Goal: Communication & Community: Answer question/provide support

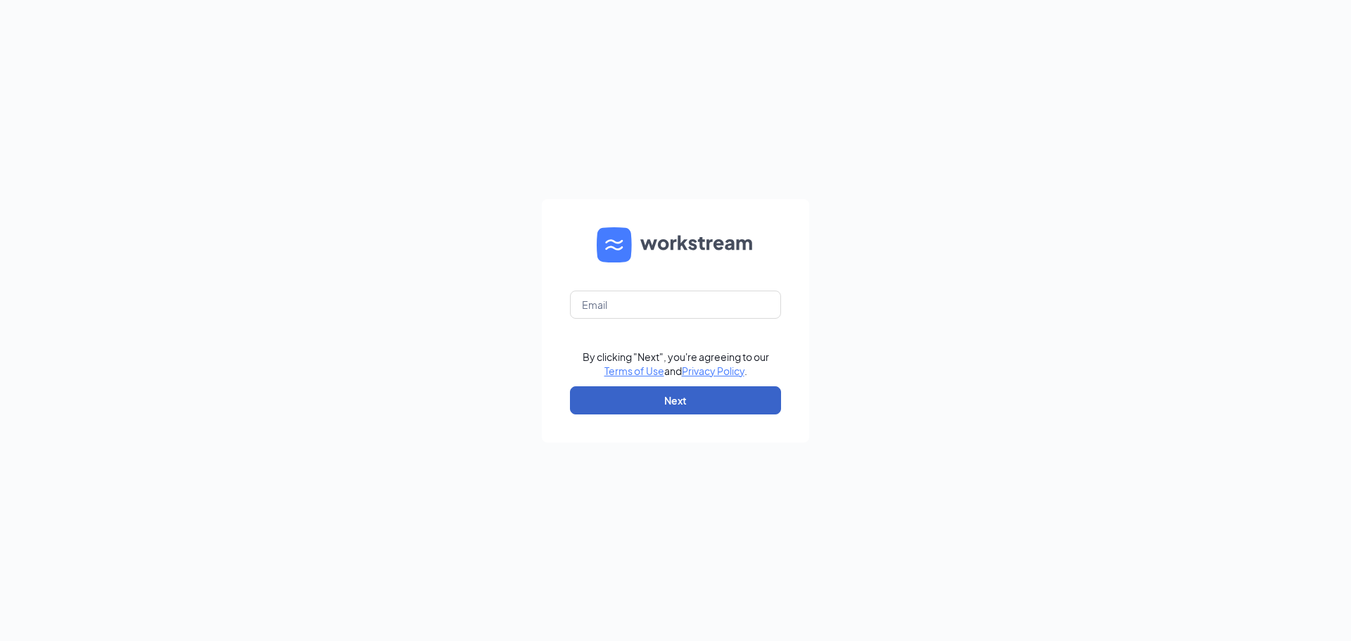
click at [679, 398] on button "Next" at bounding box center [675, 400] width 211 height 28
type input "Dalemurry2266@gmail.com"
click at [681, 405] on button "Next" at bounding box center [675, 400] width 211 height 28
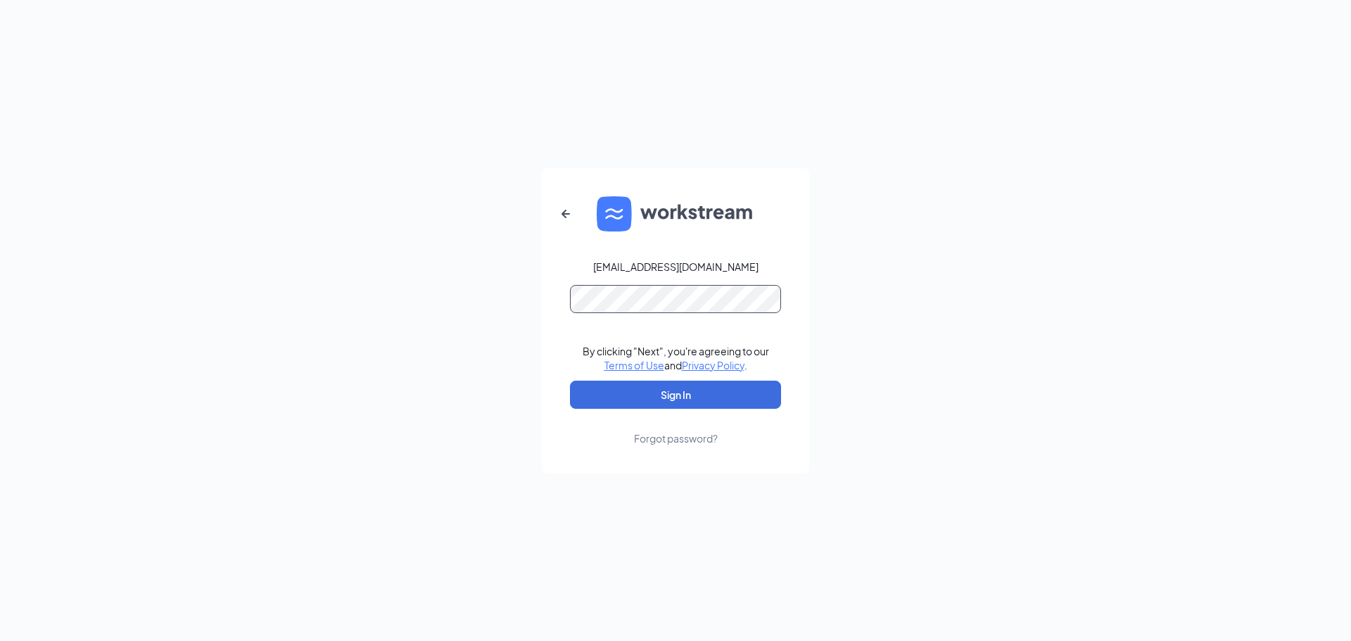
click at [570, 381] on button "Sign In" at bounding box center [675, 395] width 211 height 28
click at [689, 402] on button "Sign In" at bounding box center [675, 395] width 211 height 28
click at [570, 381] on button "Sign In" at bounding box center [675, 395] width 211 height 28
click at [873, 215] on div "Dalemurry2266@gmail.com Credential mismatches. By clicking "Next", you're agree…" at bounding box center [675, 320] width 1351 height 641
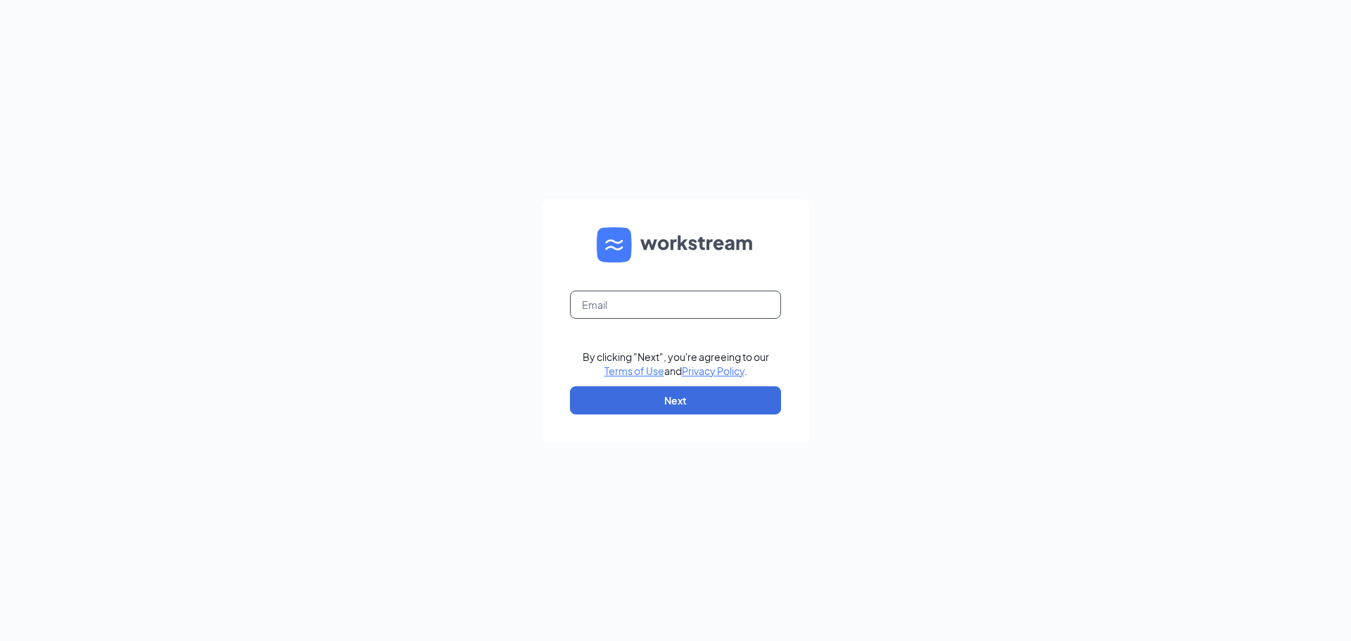
click at [616, 308] on input "text" at bounding box center [675, 305] width 211 height 28
click at [645, 303] on input "michaelbakerdq@gmail.com" at bounding box center [675, 305] width 211 height 28
type input "michaelbaker.dq@gmail.com"
click at [660, 395] on button "Next" at bounding box center [675, 400] width 211 height 28
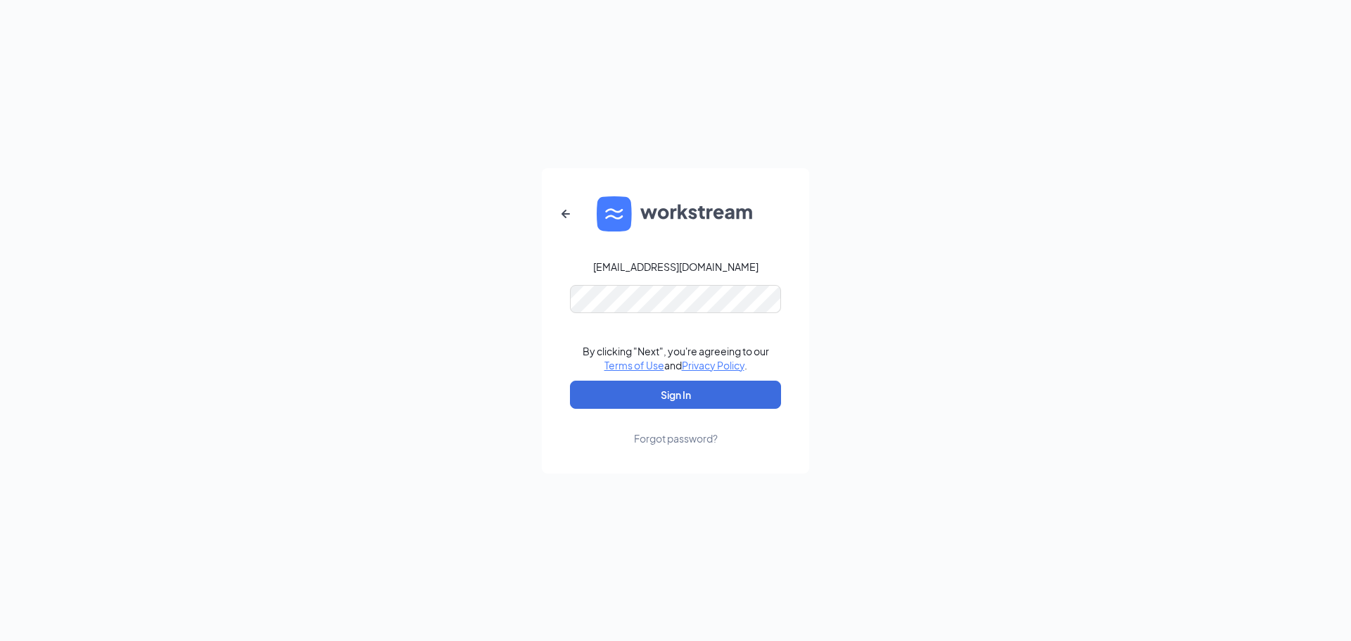
click at [615, 281] on form "michaelbaker.dq@gmail.com By clicking "Next", you're agreeing to our Terms of U…" at bounding box center [675, 320] width 267 height 305
click at [634, 396] on button "Sign In" at bounding box center [675, 395] width 211 height 28
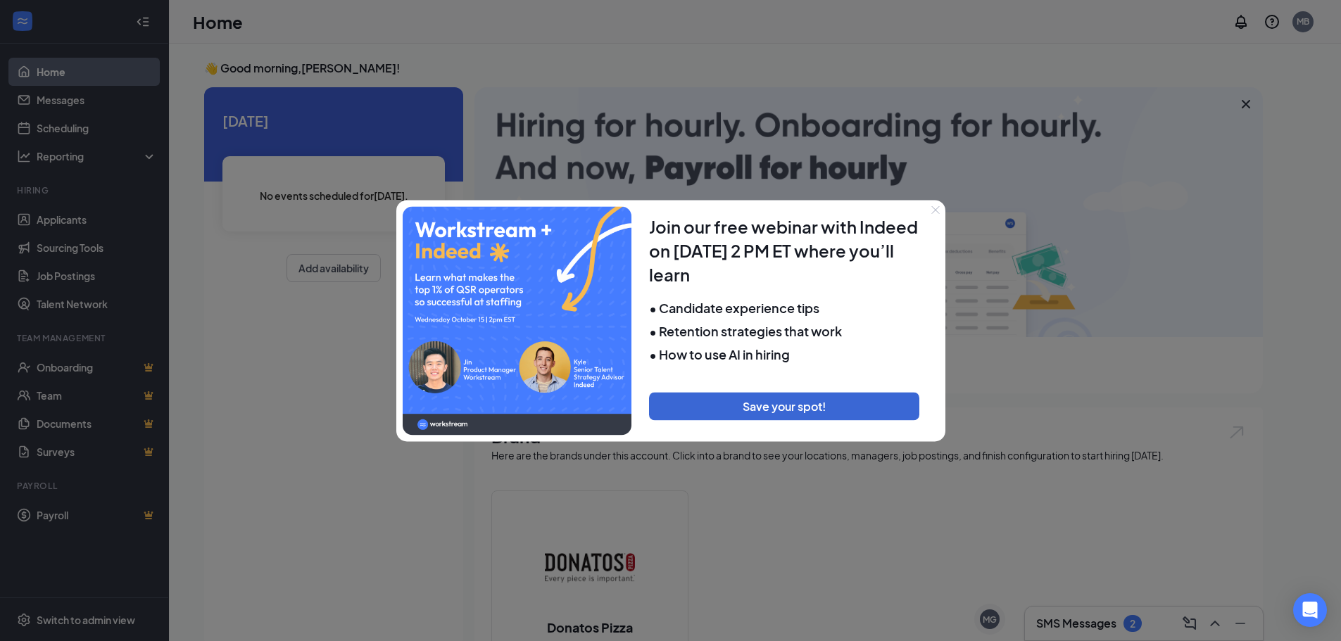
click at [941, 210] on button "Close" at bounding box center [936, 210] width 20 height 20
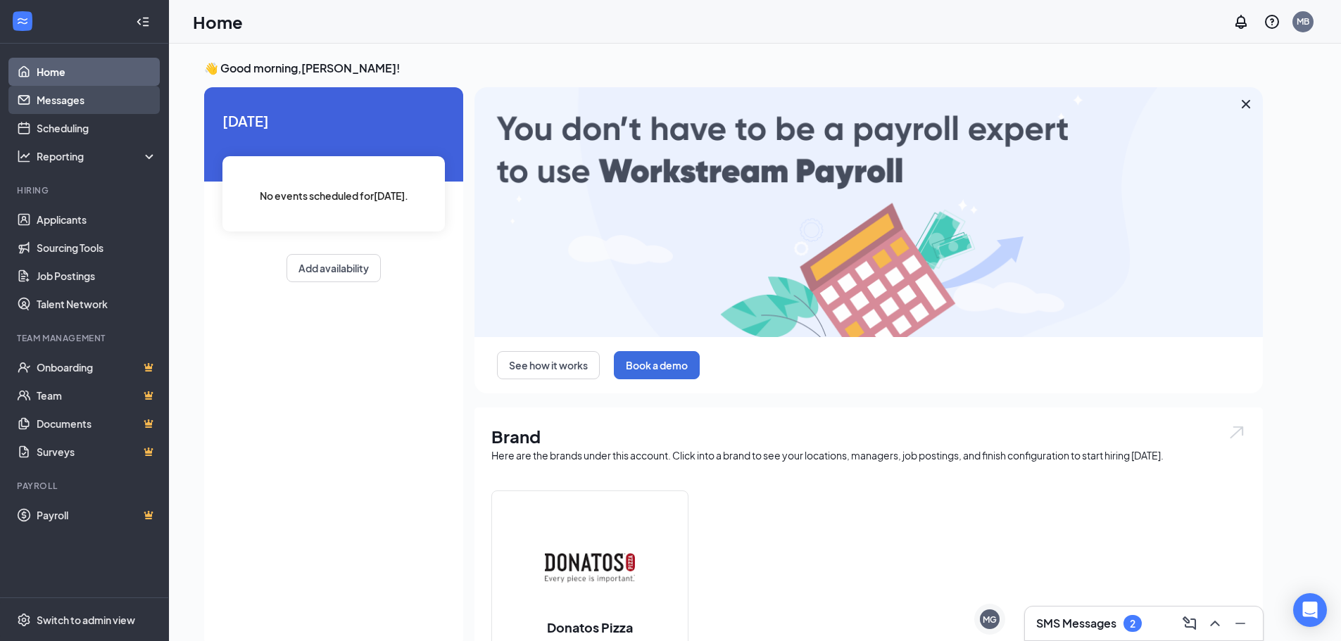
click at [60, 108] on link "Messages" at bounding box center [97, 100] width 120 height 28
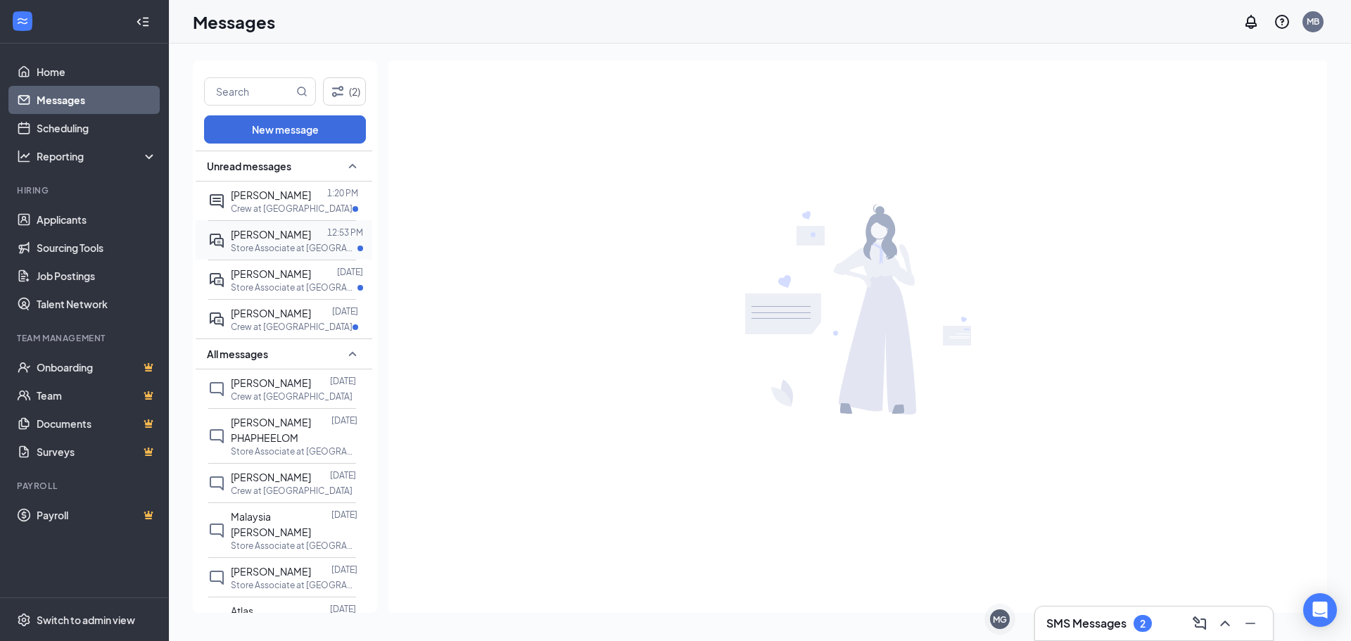
scroll to position [70, 0]
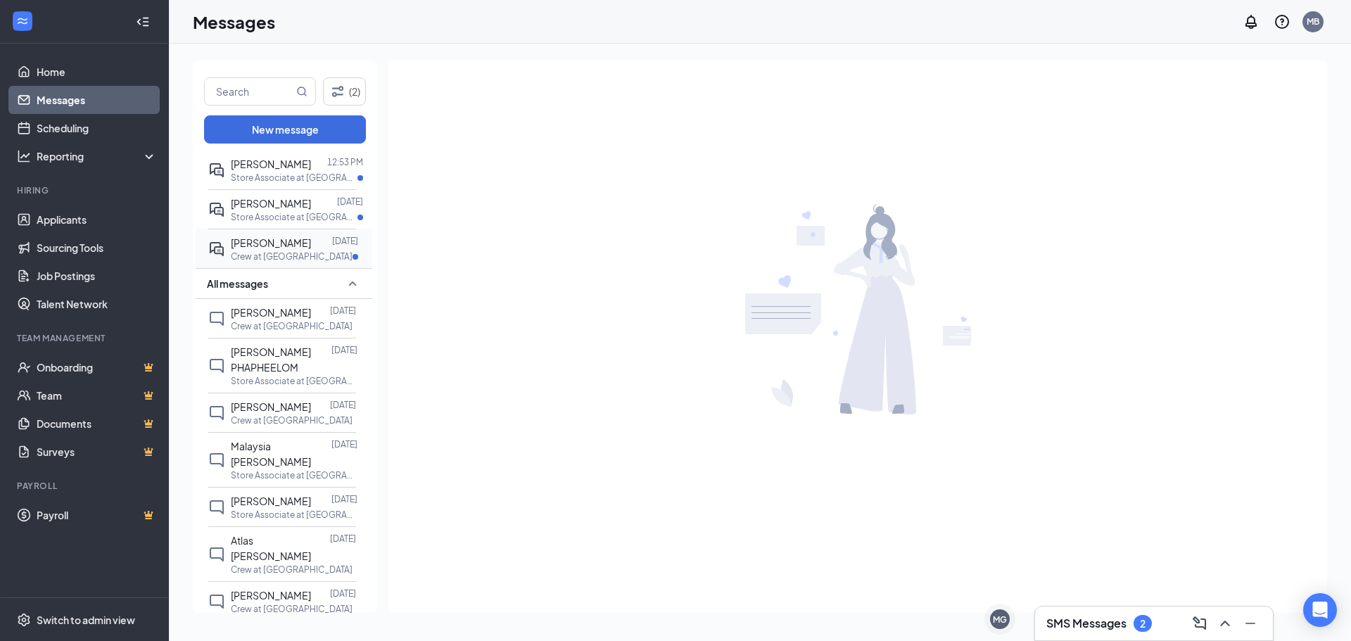
click at [311, 251] on div at bounding box center [321, 242] width 21 height 15
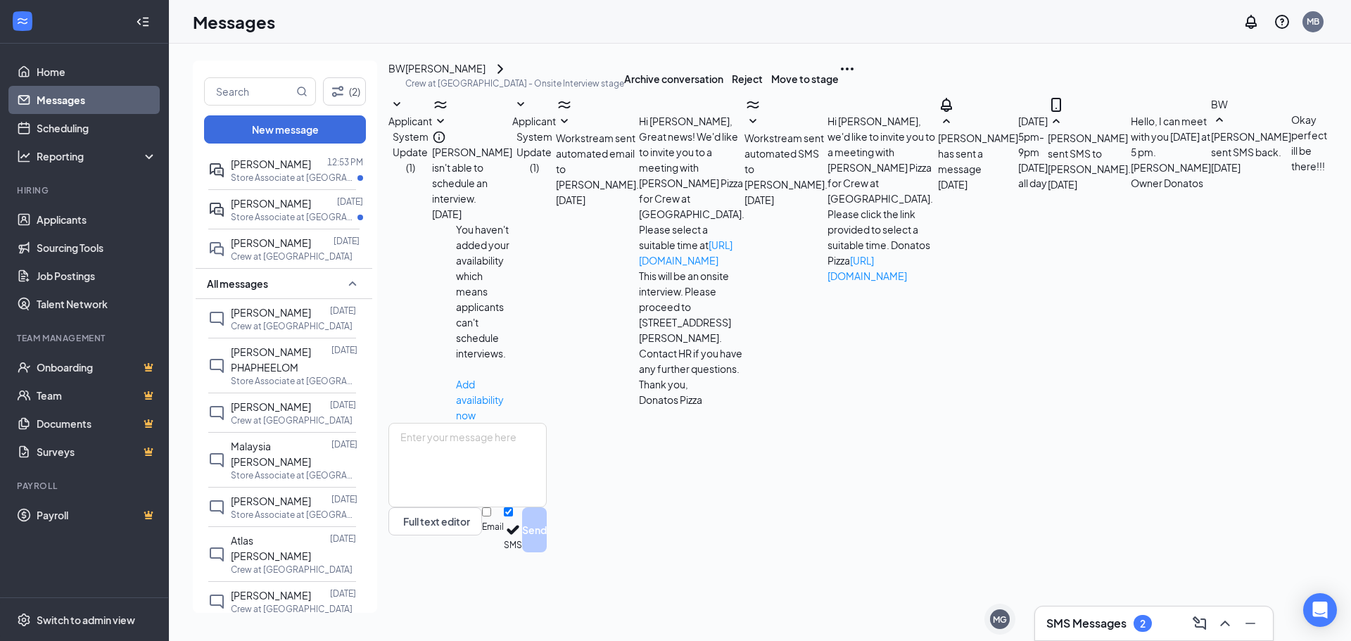
scroll to position [184, 0]
click at [512, 508] on textarea at bounding box center [468, 465] width 158 height 84
type textarea "Can you meet me [DATE] at 11am? Are you available to work during the morning sh…"
click at [547, 553] on button "Send" at bounding box center [534, 530] width 25 height 45
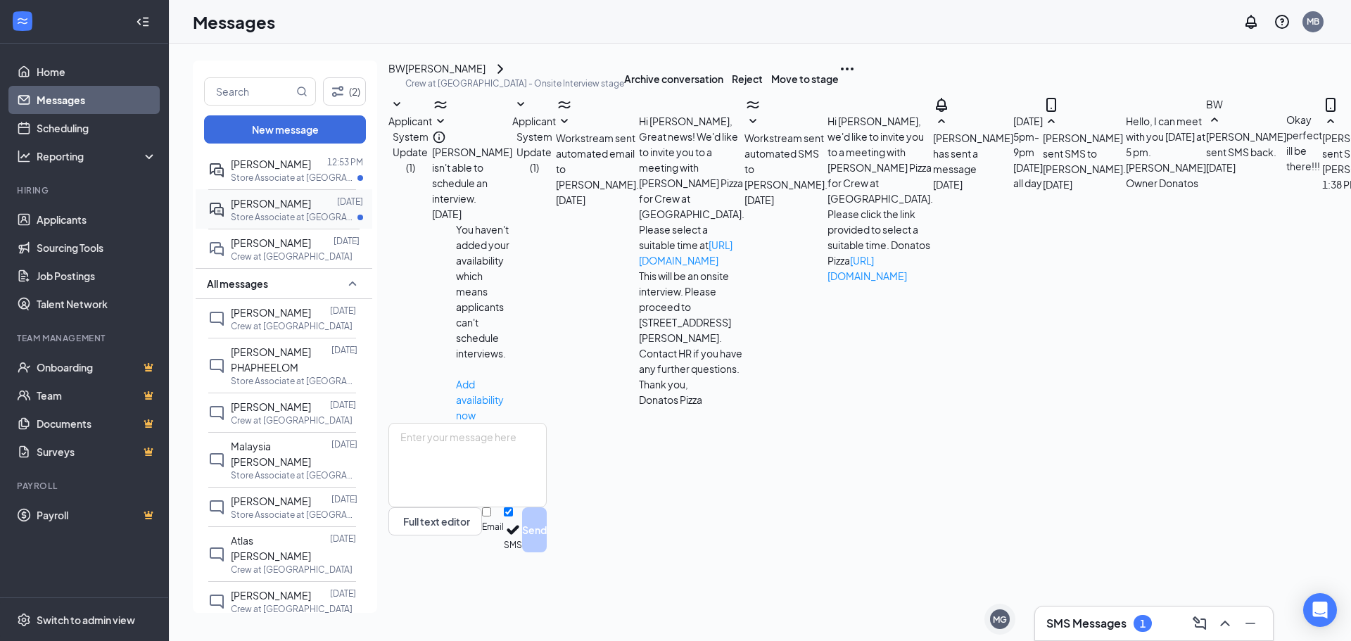
click at [268, 210] on span "[PERSON_NAME]" at bounding box center [271, 203] width 80 height 13
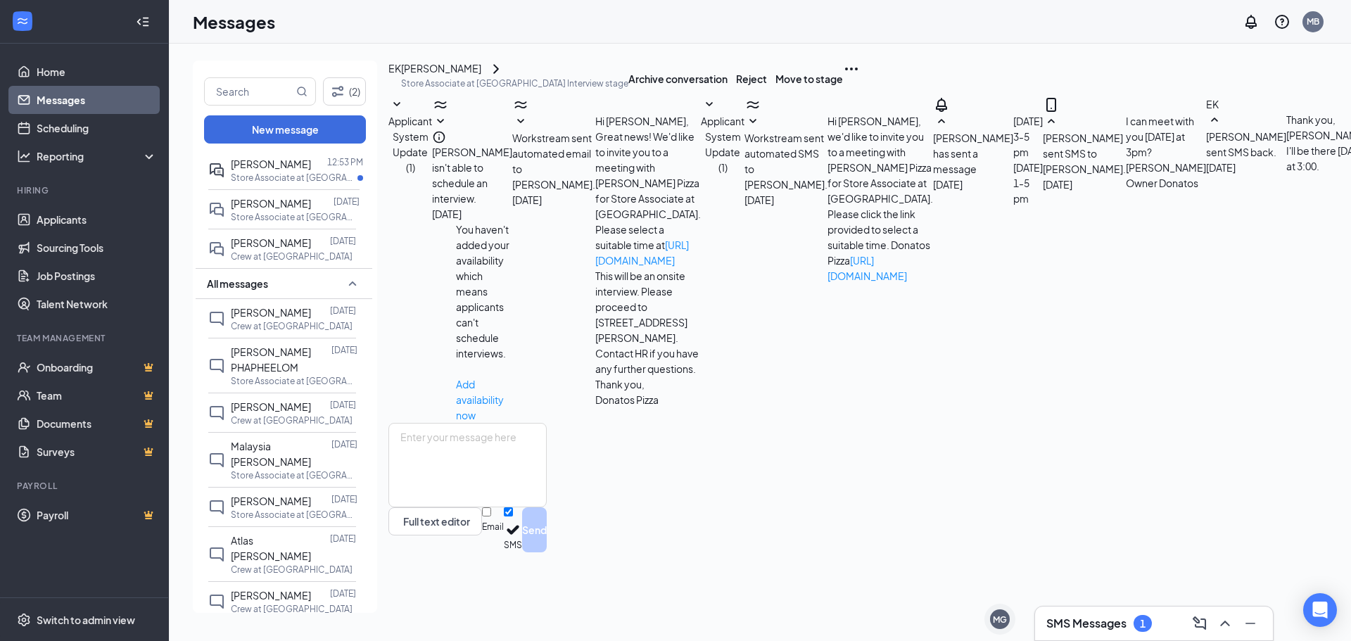
scroll to position [184, 0]
click at [512, 503] on textarea at bounding box center [468, 465] width 158 height 84
type textarea "Thank you !"
click at [547, 553] on button "Send" at bounding box center [534, 530] width 25 height 45
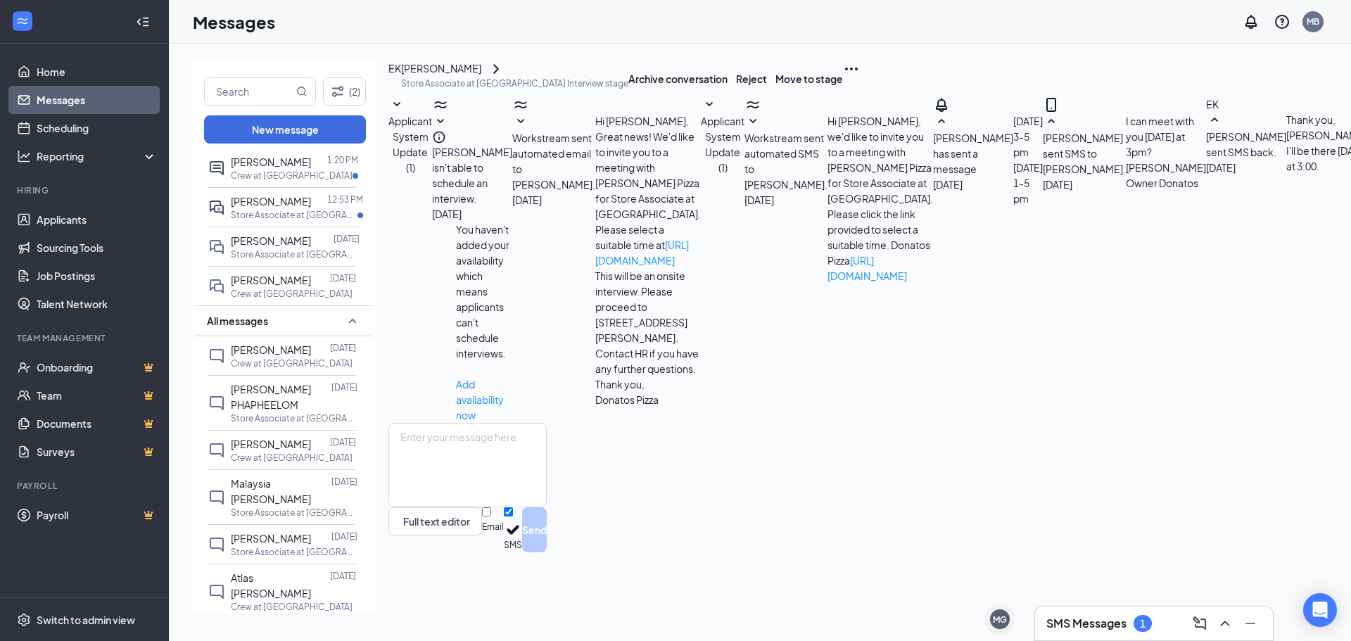
scroll to position [0, 0]
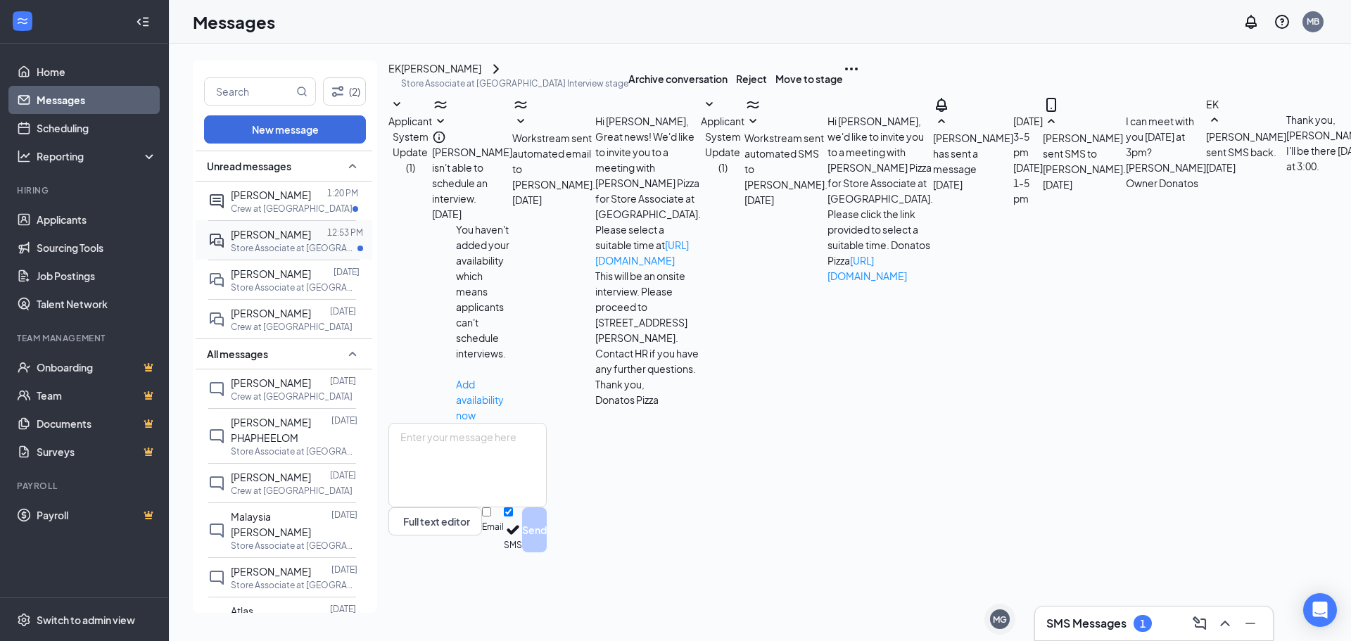
click at [292, 241] on span "[PERSON_NAME]" at bounding box center [271, 234] width 80 height 13
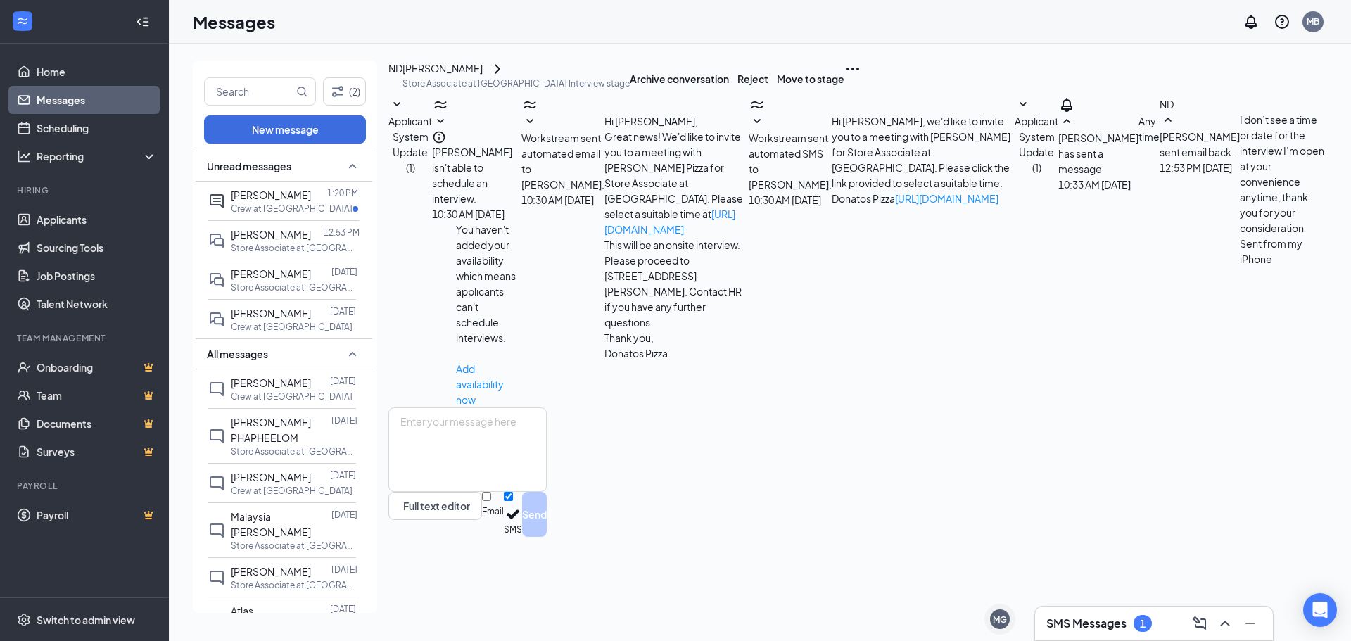
scroll to position [77, 0]
click at [437, 492] on textarea at bounding box center [468, 450] width 158 height 84
type textarea "I can meet you [DATE] at 11pm? Thanks"
click at [547, 537] on button "Send" at bounding box center [534, 514] width 25 height 45
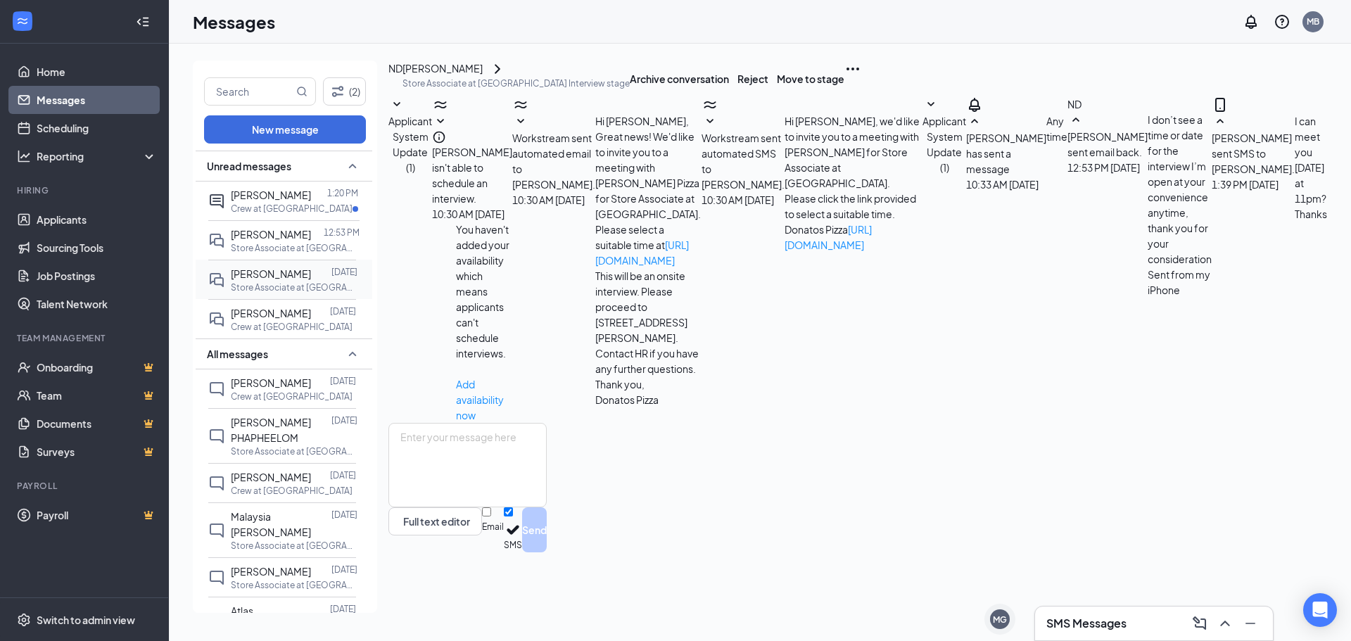
scroll to position [184, 0]
click at [298, 198] on span "[PERSON_NAME]" at bounding box center [271, 195] width 80 height 13
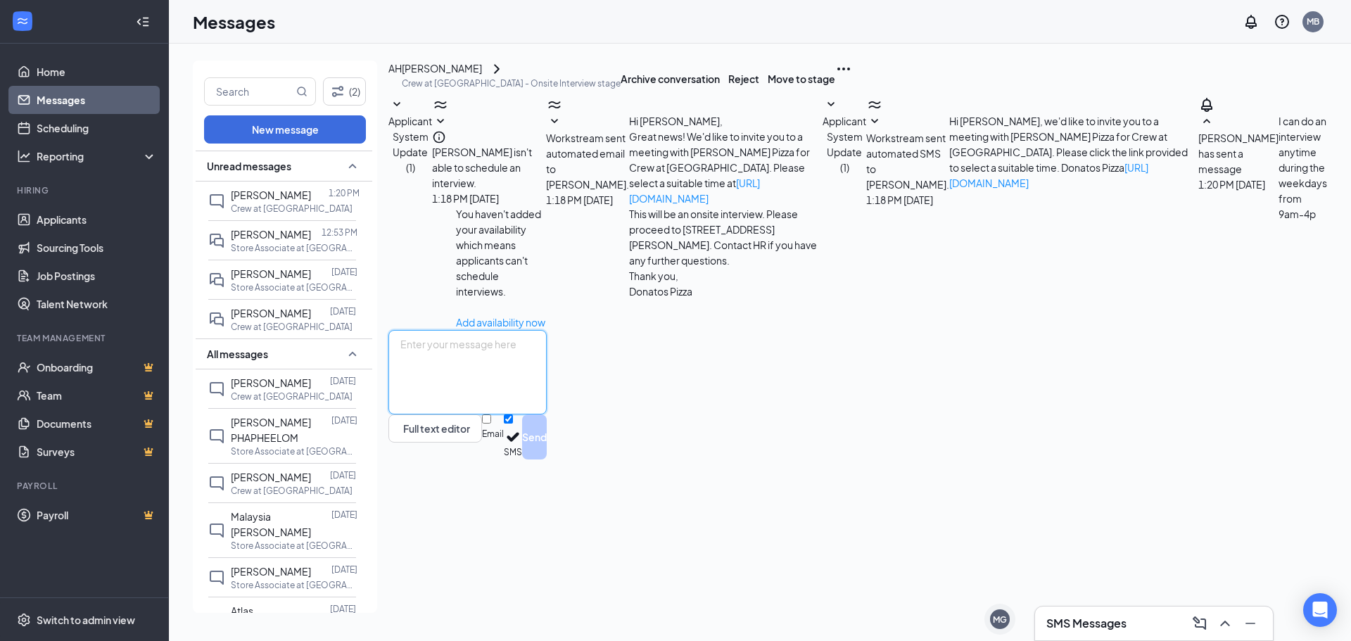
click at [480, 415] on textarea at bounding box center [468, 372] width 158 height 84
type textarea "Awesome! Can you meet me [DATE] at 1pm?"
click at [547, 460] on button "Send" at bounding box center [534, 437] width 25 height 45
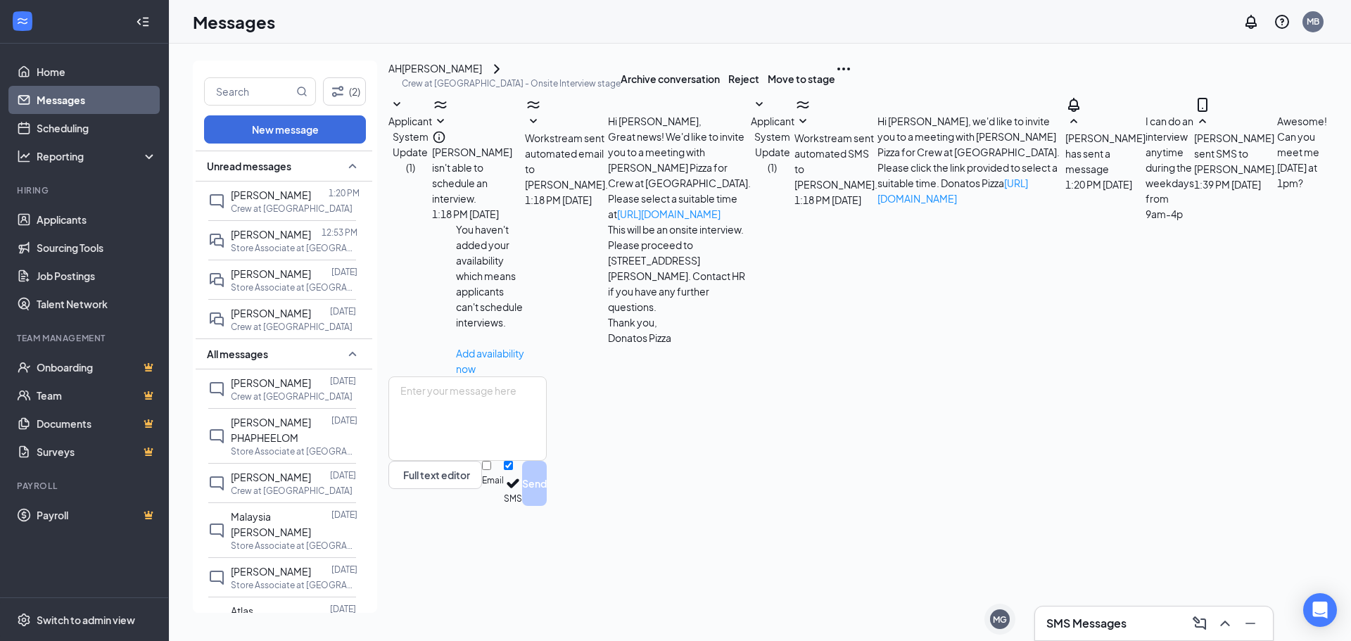
scroll to position [46, 0]
click at [276, 241] on span "[PERSON_NAME]" at bounding box center [271, 234] width 80 height 13
